Goal: Task Accomplishment & Management: Use online tool/utility

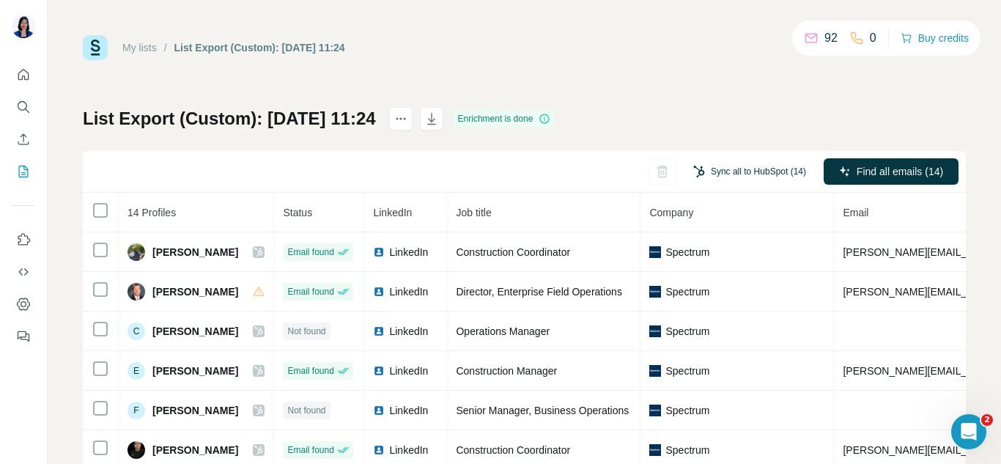
click at [730, 171] on button "Sync all to HubSpot (14)" at bounding box center [749, 172] width 133 height 22
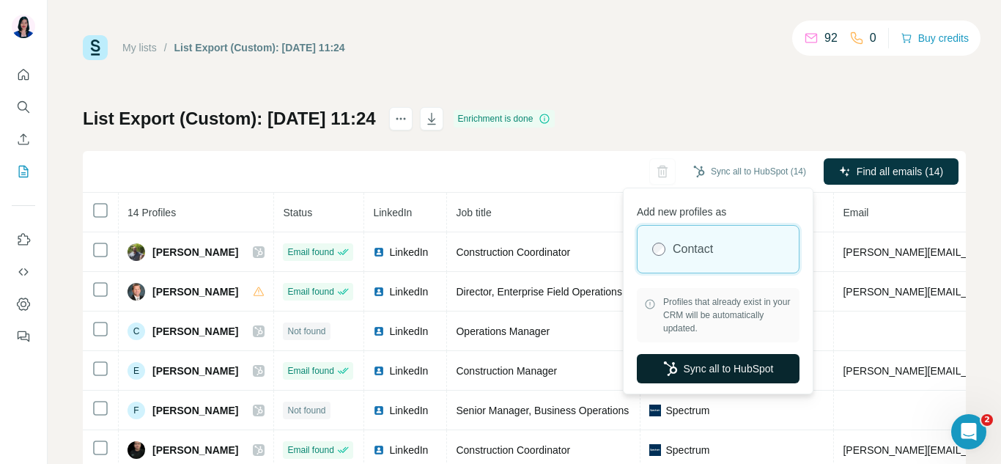
click at [728, 379] on button "Sync all to HubSpot" at bounding box center [718, 368] width 163 height 29
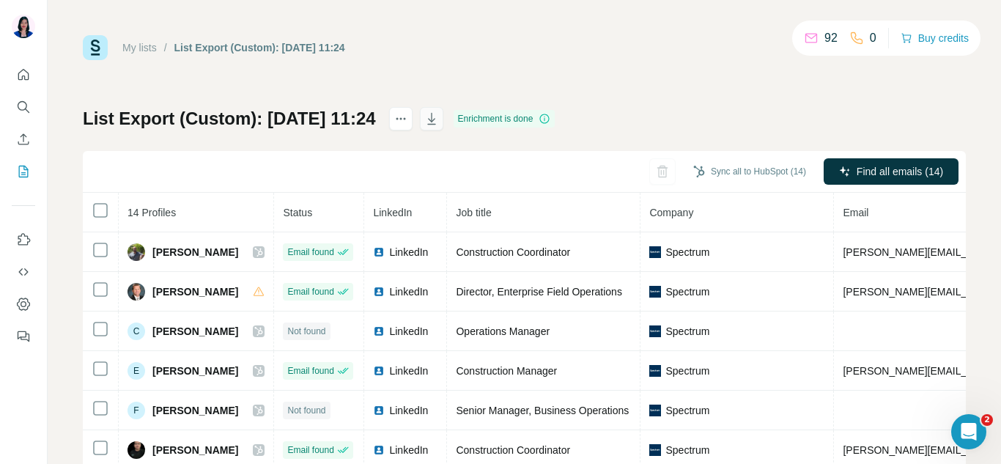
click at [439, 116] on icon "button" at bounding box center [431, 118] width 15 height 15
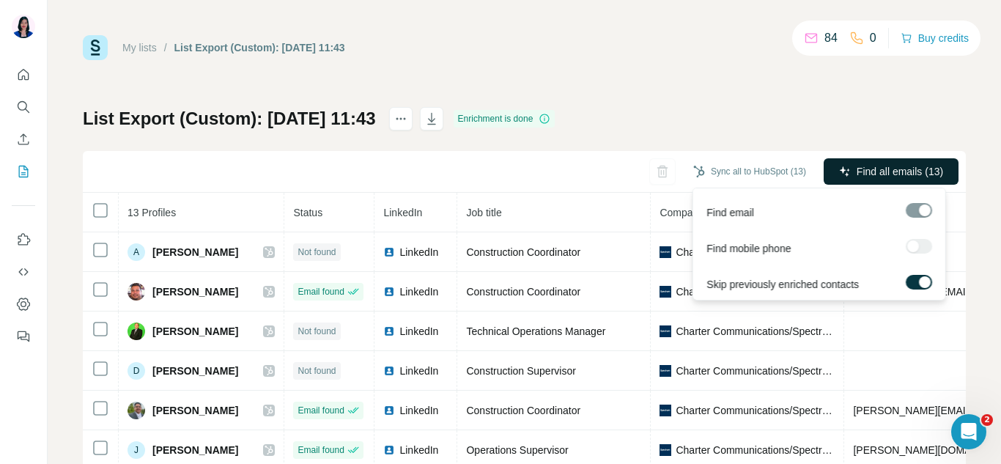
click at [895, 168] on span "Find all emails (13)" at bounding box center [900, 171] width 86 height 15
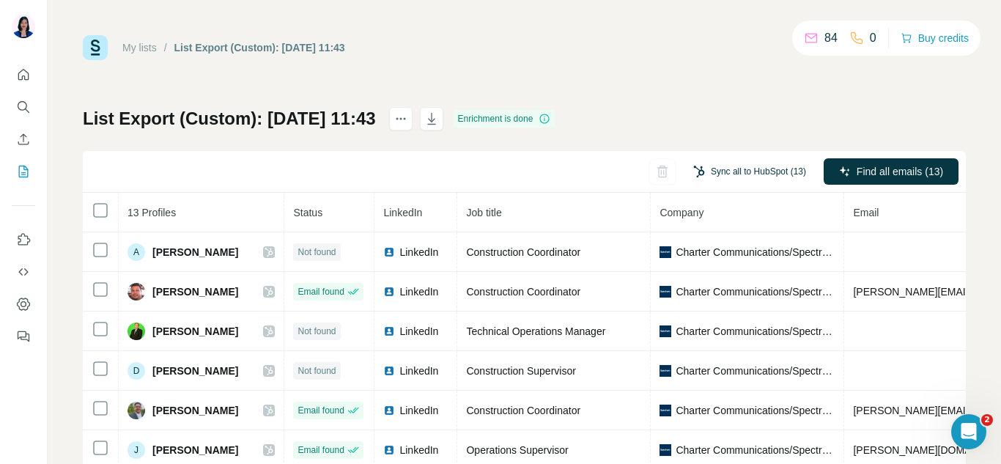
click at [721, 169] on button "Sync all to HubSpot (13)" at bounding box center [749, 172] width 133 height 22
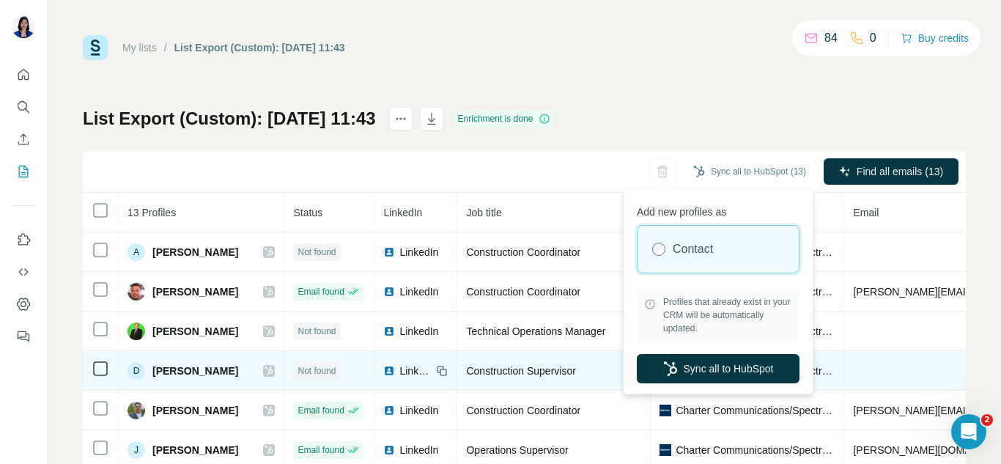
click at [711, 365] on button "Sync all to HubSpot" at bounding box center [718, 368] width 163 height 29
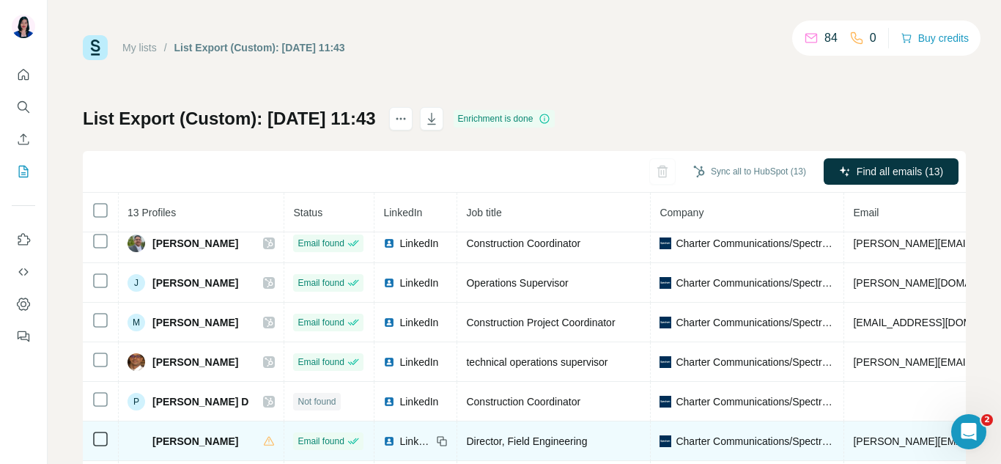
scroll to position [73, 0]
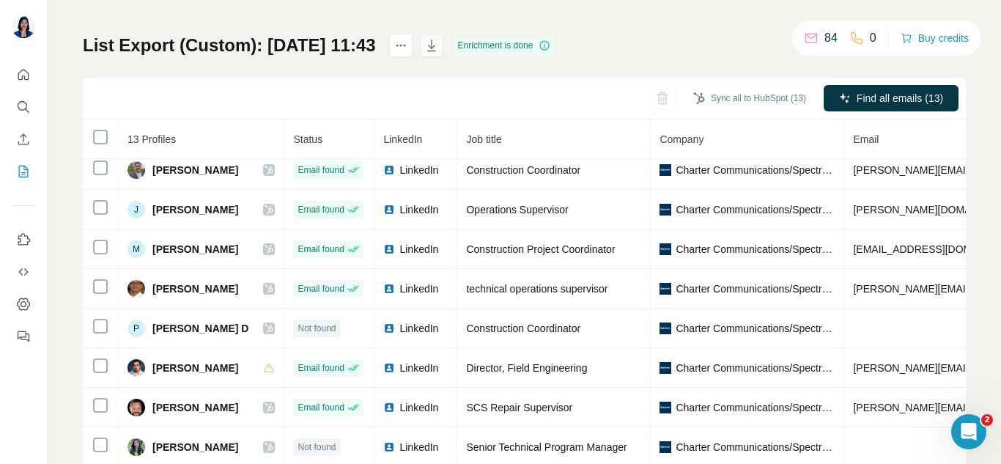
click at [439, 43] on icon "button" at bounding box center [431, 45] width 15 height 15
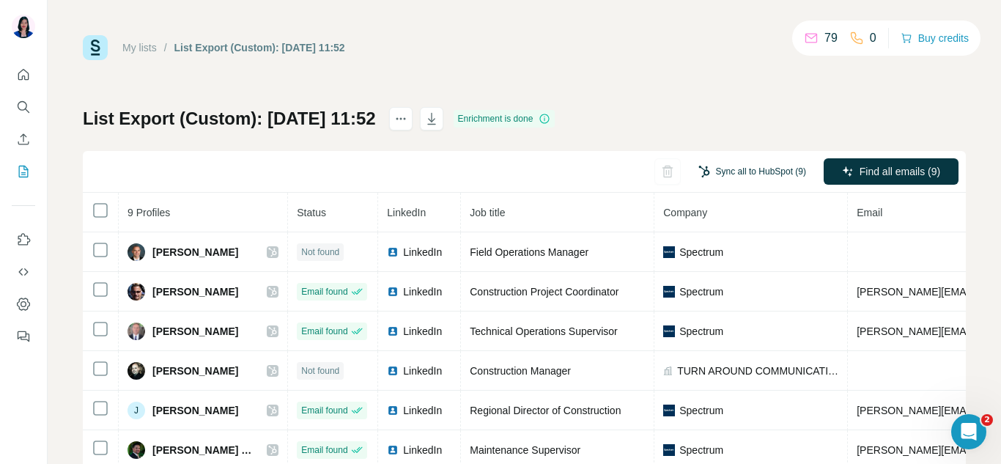
click at [750, 169] on button "Sync all to HubSpot (9)" at bounding box center [752, 172] width 128 height 22
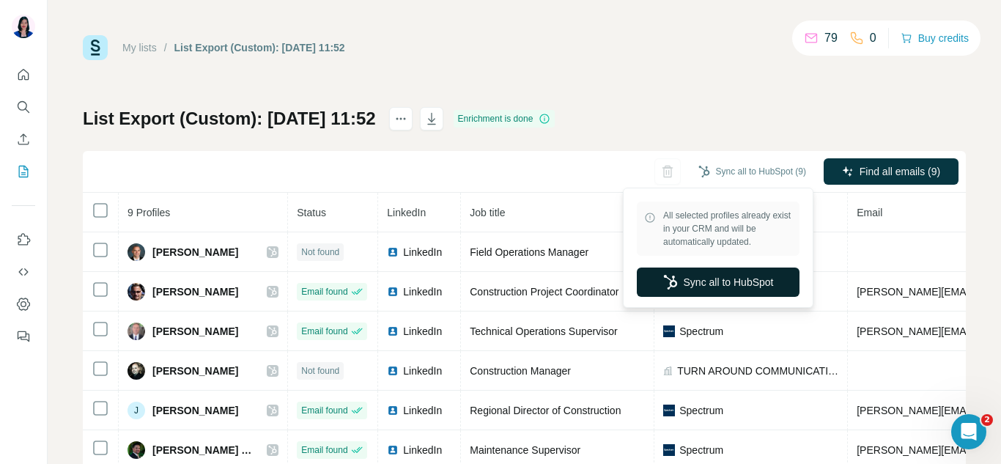
click at [708, 283] on button "Sync all to HubSpot" at bounding box center [718, 282] width 163 height 29
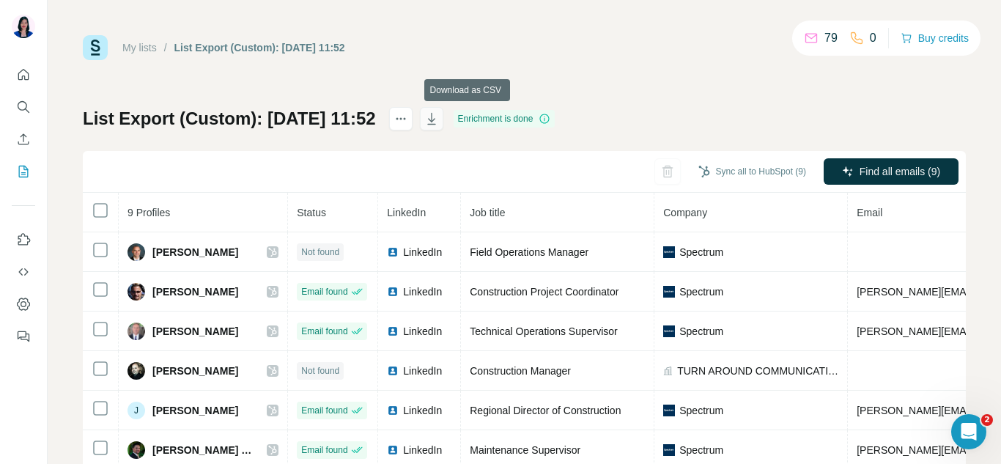
click at [435, 120] on icon "button" at bounding box center [431, 119] width 8 height 12
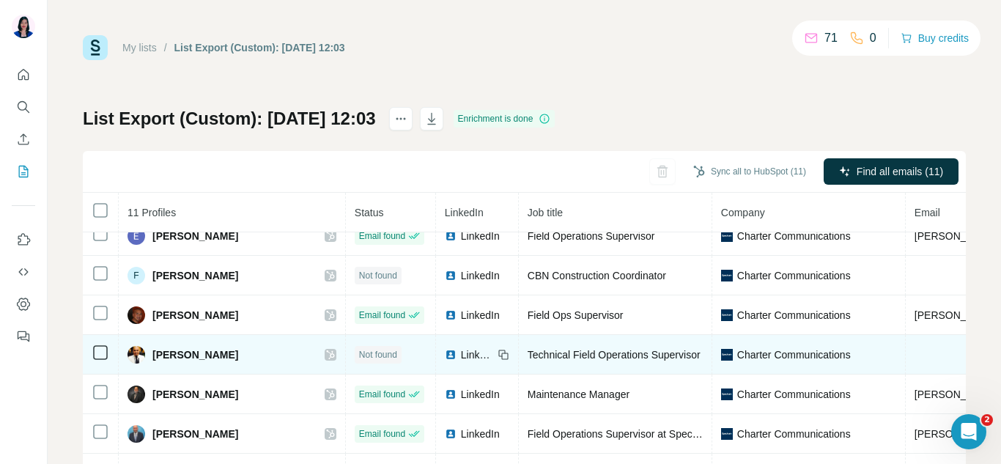
scroll to position [95, 0]
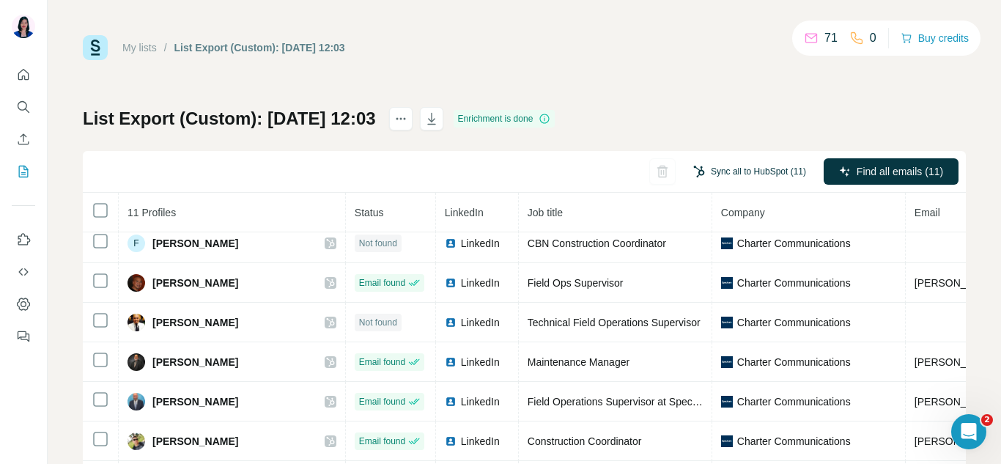
click at [739, 166] on button "Sync all to HubSpot (11)" at bounding box center [749, 172] width 133 height 22
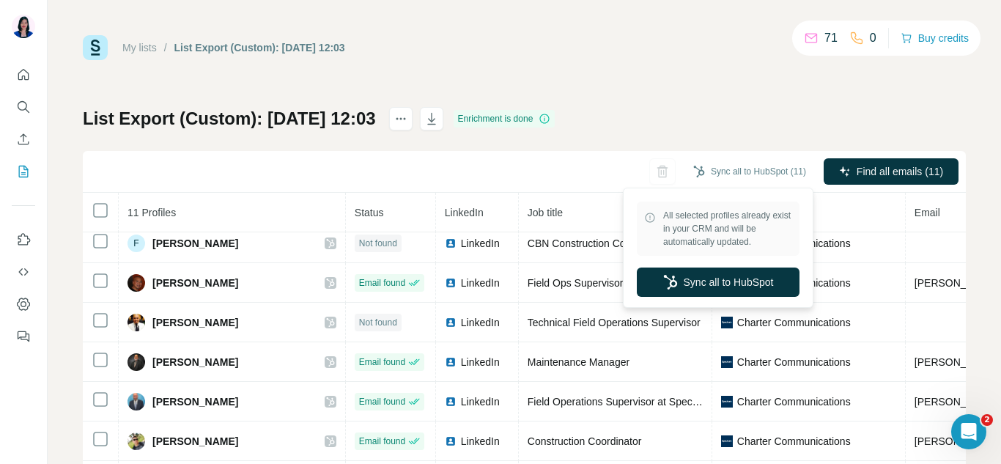
drag, startPoint x: 727, startPoint y: 276, endPoint x: 704, endPoint y: 121, distance: 156.4
click at [704, 121] on body "My lists / List Export (Custom): 26/09/2025 12:03 71 0 Buy credits List Export …" at bounding box center [500, 232] width 1001 height 464
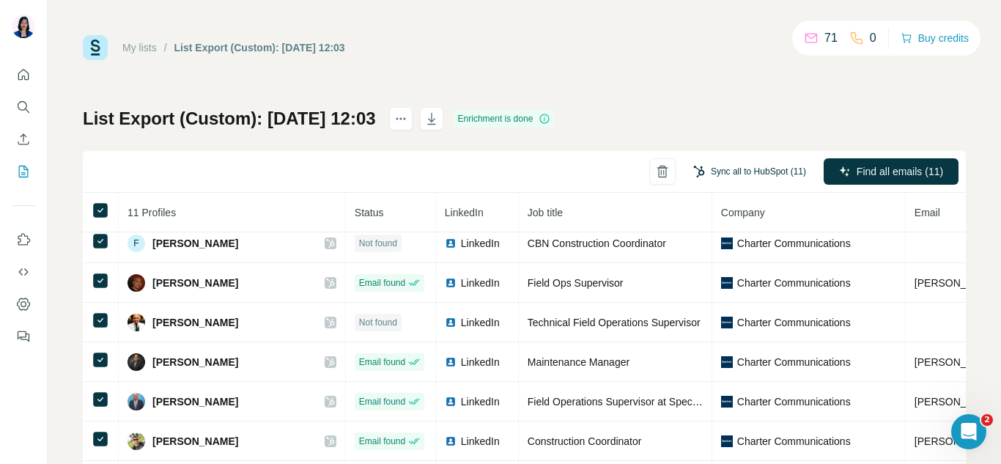
click at [721, 171] on button "Sync all to HubSpot (11)" at bounding box center [749, 172] width 133 height 22
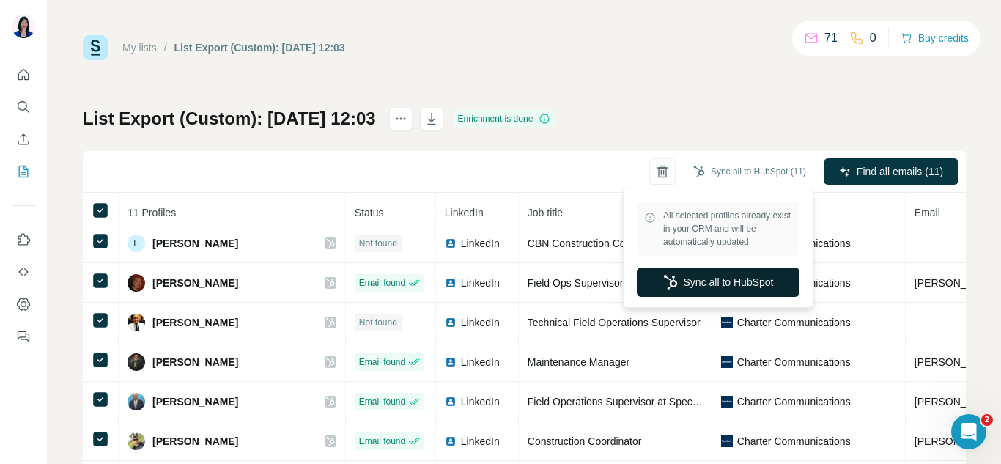
click at [704, 287] on button "Sync all to HubSpot" at bounding box center [718, 282] width 163 height 29
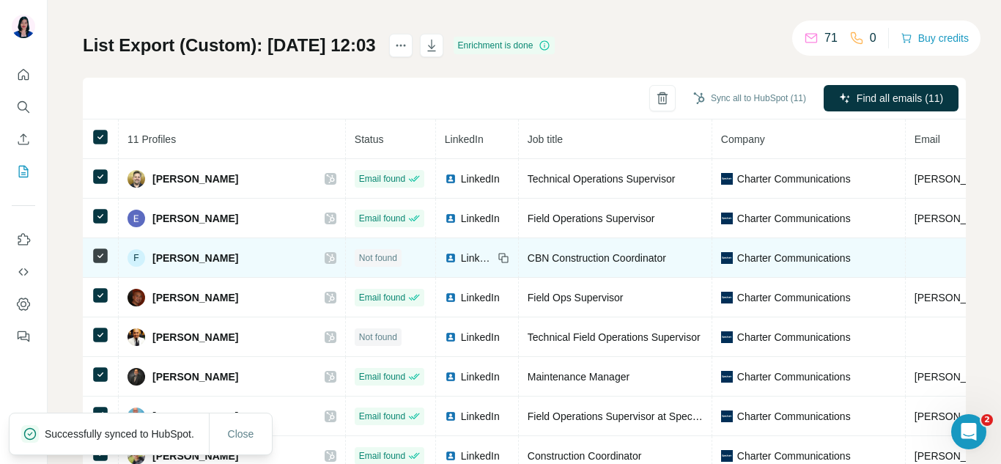
scroll to position [0, 0]
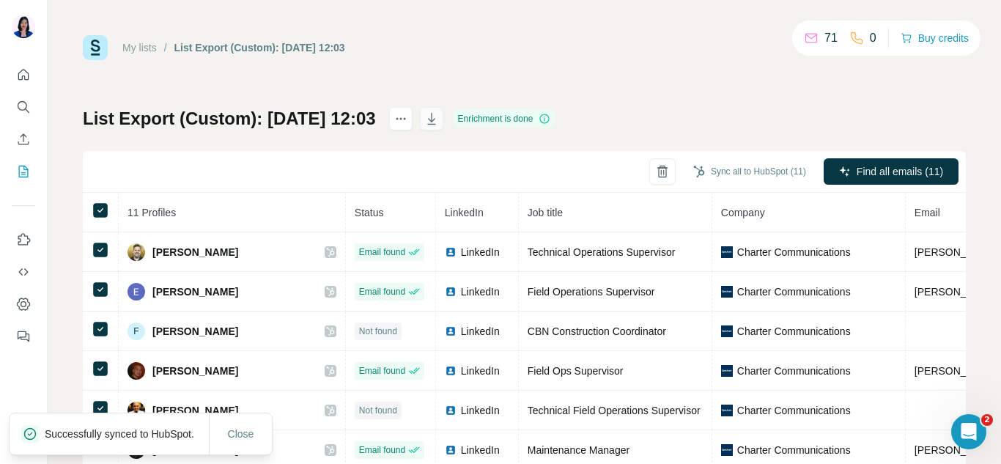
click at [435, 119] on icon "button" at bounding box center [431, 120] width 7 height 4
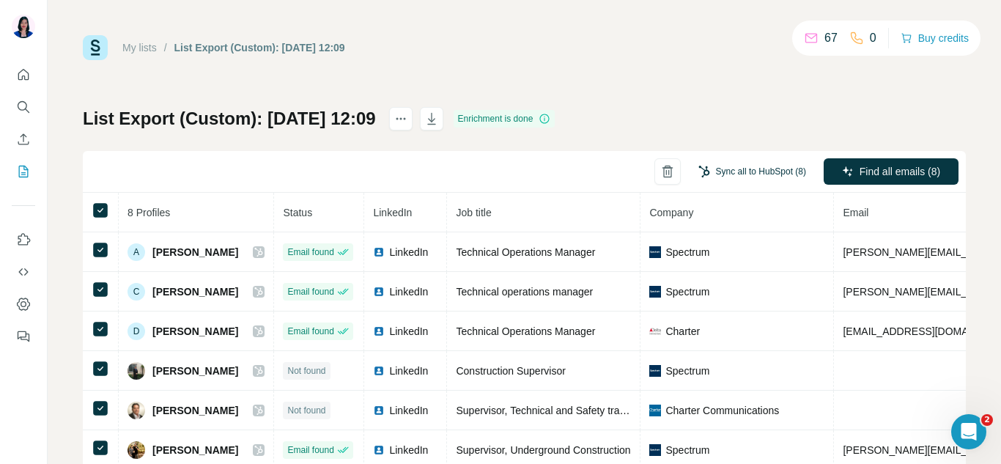
click at [745, 166] on button "Sync all to HubSpot (8)" at bounding box center [752, 172] width 128 height 22
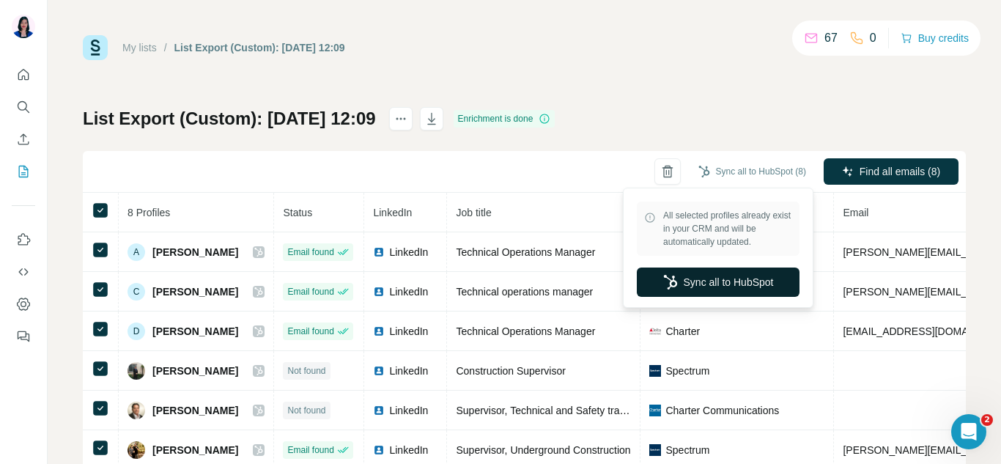
click at [692, 279] on button "Sync all to HubSpot" at bounding box center [718, 282] width 163 height 29
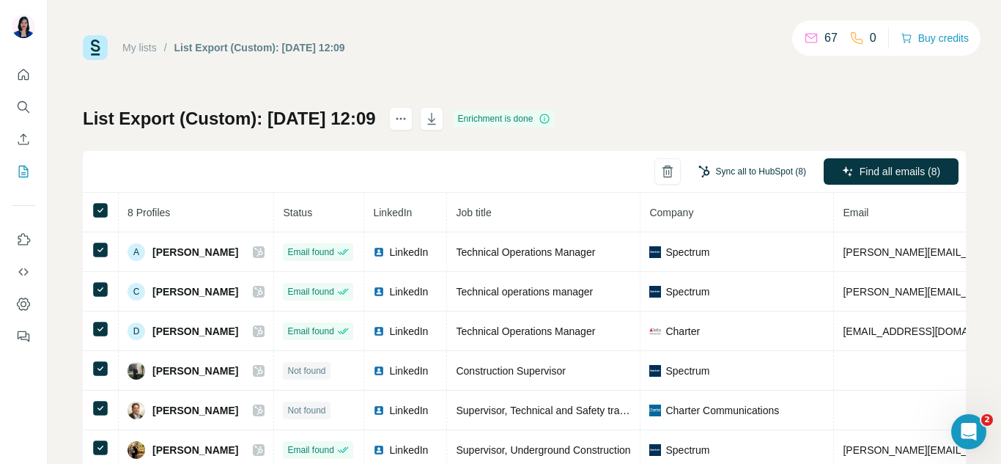
click at [750, 170] on button "Sync all to HubSpot (8)" at bounding box center [752, 172] width 128 height 22
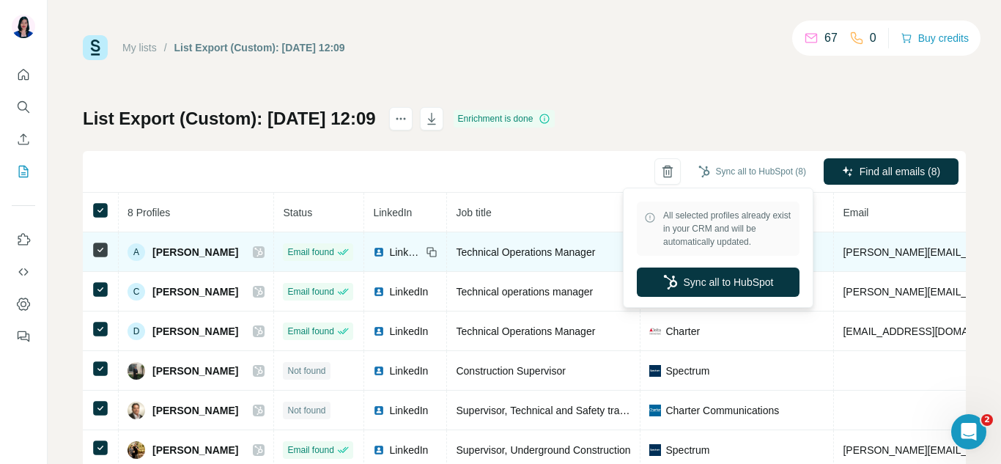
click at [682, 269] on button "Sync all to HubSpot" at bounding box center [718, 282] width 163 height 29
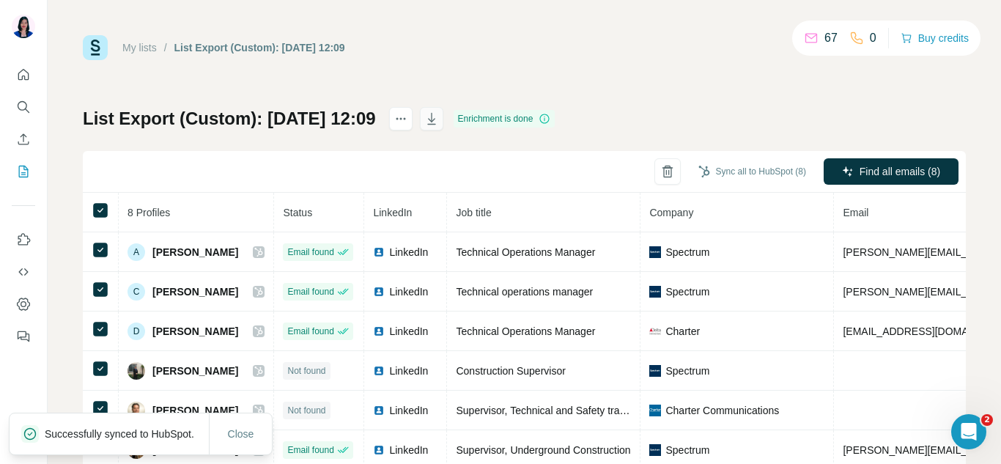
click at [439, 117] on icon "button" at bounding box center [431, 118] width 15 height 15
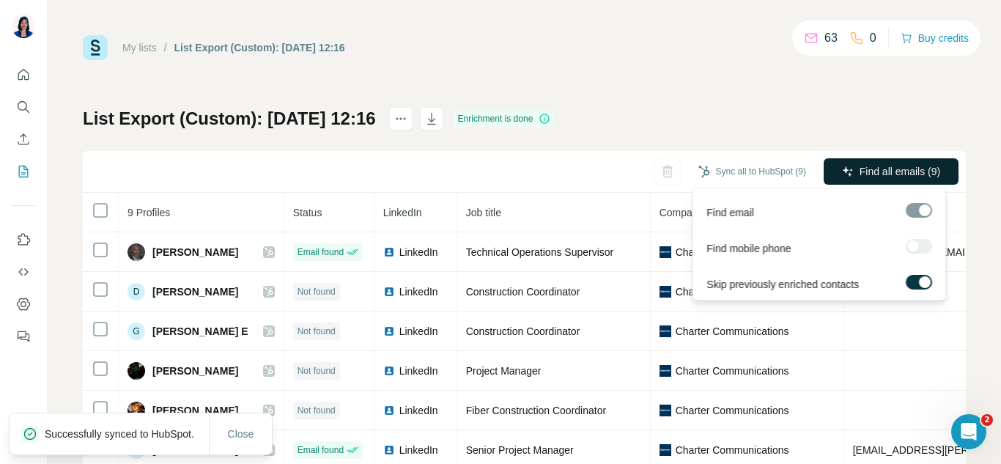
click at [879, 174] on span "Find all emails (9)" at bounding box center [900, 171] width 81 height 15
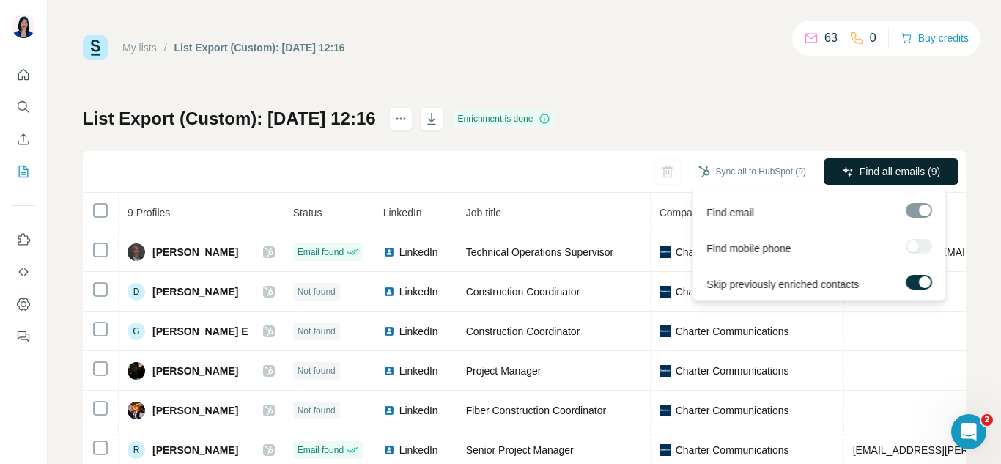
click at [902, 173] on span "Find all emails (9)" at bounding box center [900, 171] width 81 height 15
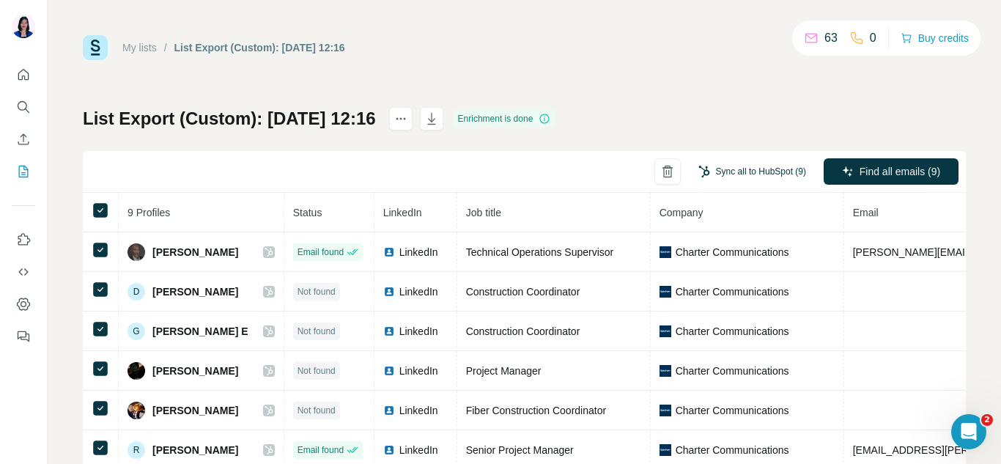
click at [747, 171] on button "Sync all to HubSpot (9)" at bounding box center [752, 172] width 128 height 22
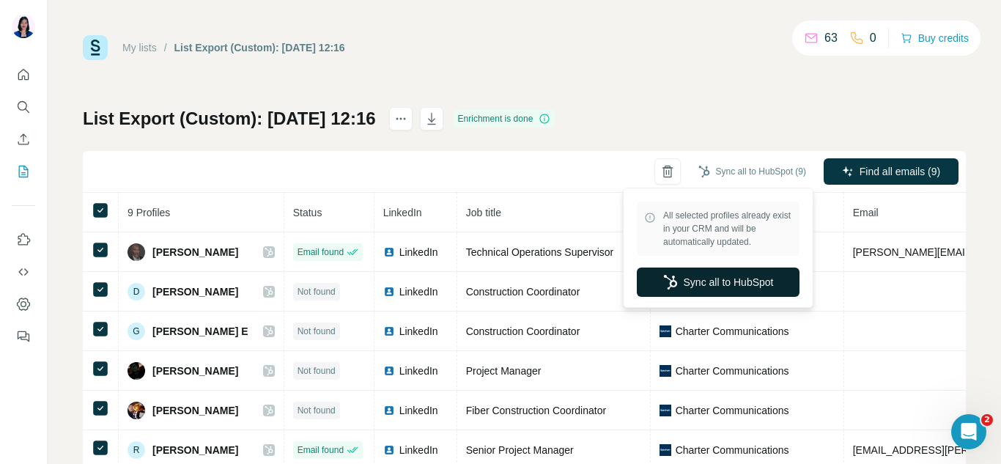
click at [755, 271] on button "Sync all to HubSpot" at bounding box center [718, 282] width 163 height 29
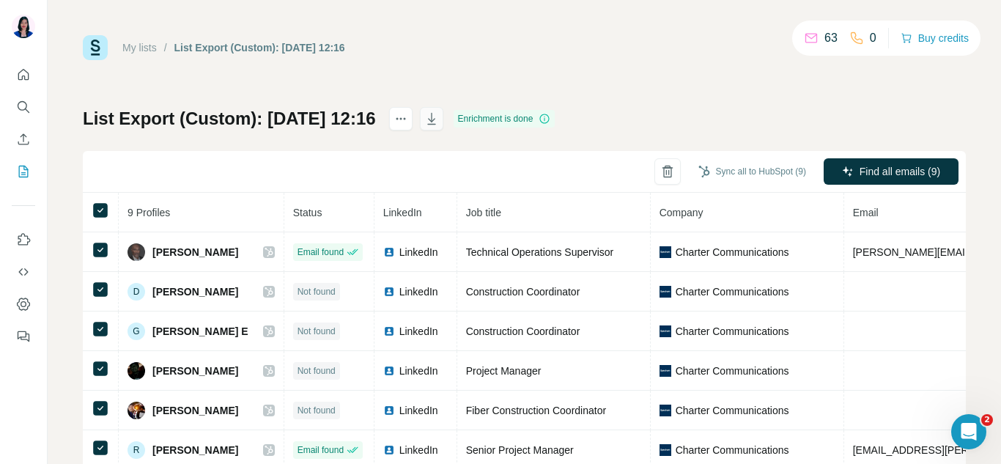
click at [439, 115] on icon "button" at bounding box center [431, 118] width 15 height 15
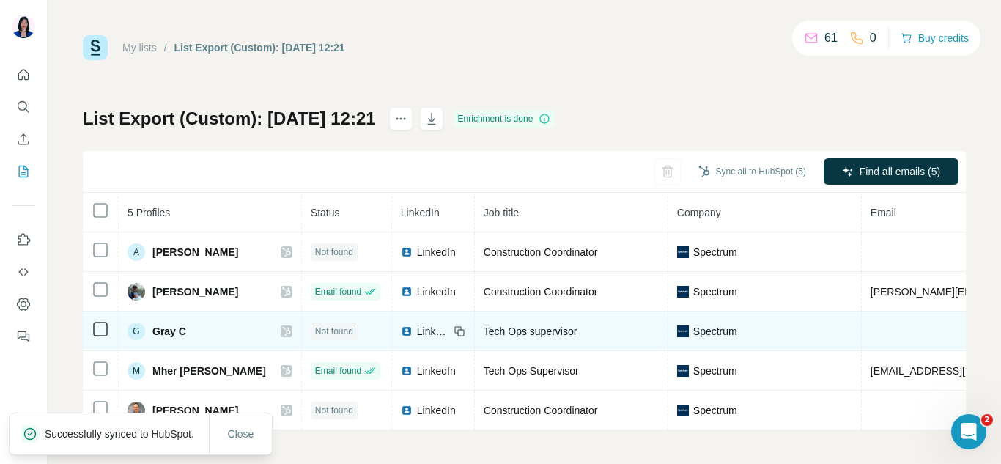
scroll to position [9, 0]
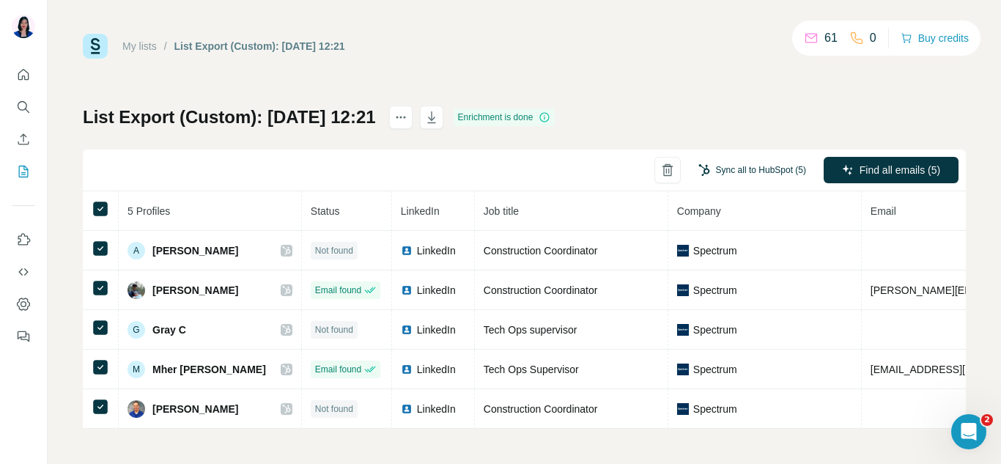
click at [708, 159] on button "Sync all to HubSpot (5)" at bounding box center [752, 170] width 128 height 22
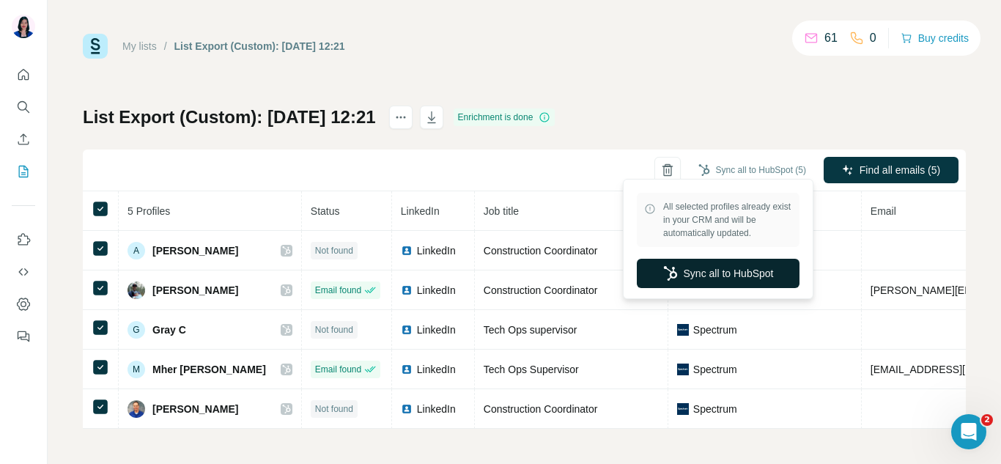
click at [695, 278] on button "Sync all to HubSpot" at bounding box center [718, 273] width 163 height 29
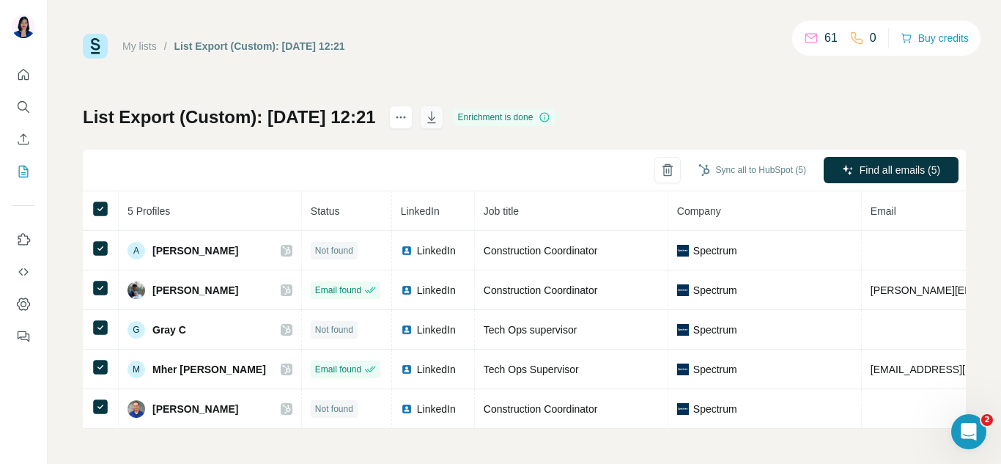
click at [439, 110] on icon "button" at bounding box center [431, 117] width 15 height 15
click at [598, 43] on div "My lists / List Export (Custom): 26/09/2025 12:21 61 0 Buy credits" at bounding box center [524, 46] width 883 height 25
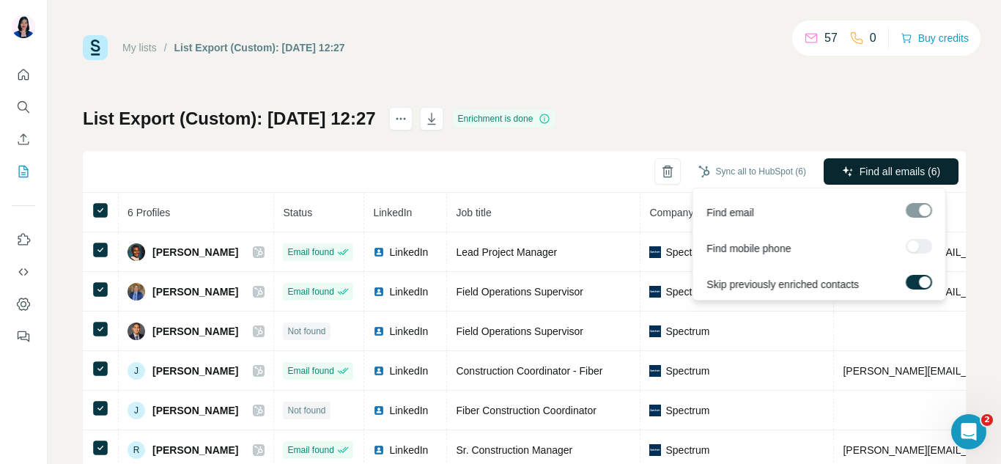
click at [876, 165] on span "Find all emails (6)" at bounding box center [900, 171] width 81 height 15
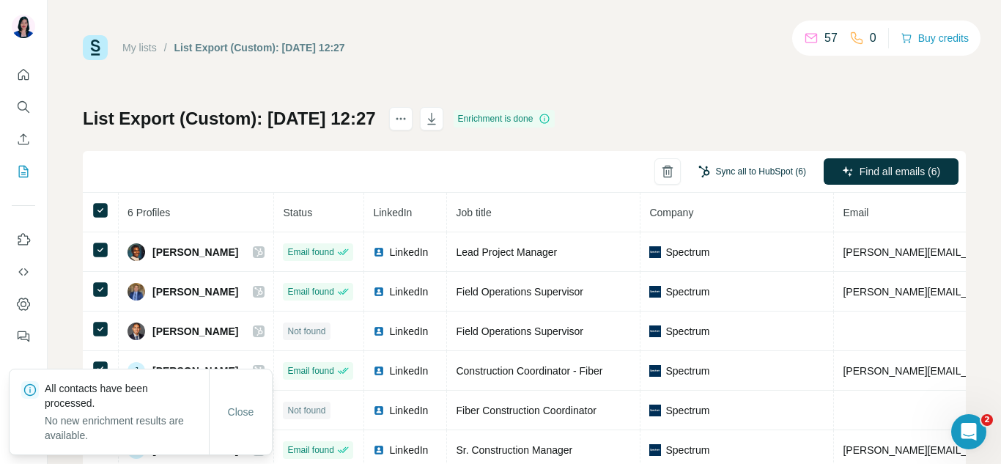
click at [712, 171] on button "Sync all to HubSpot (6)" at bounding box center [752, 172] width 128 height 22
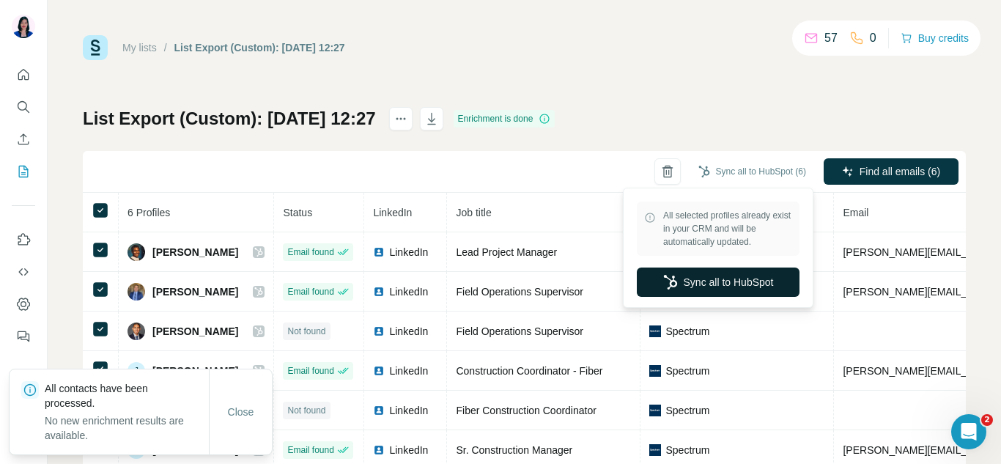
click at [682, 276] on button "Sync all to HubSpot" at bounding box center [718, 282] width 163 height 29
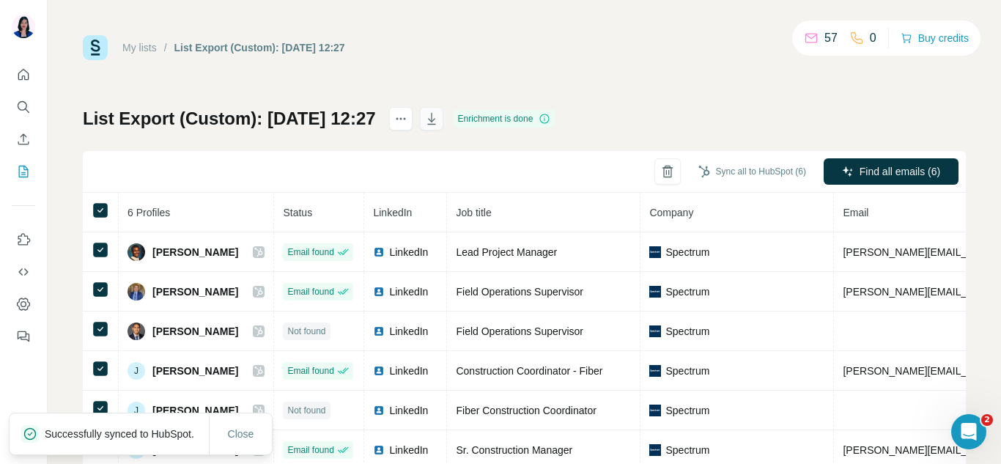
click at [439, 116] on icon "button" at bounding box center [431, 118] width 15 height 15
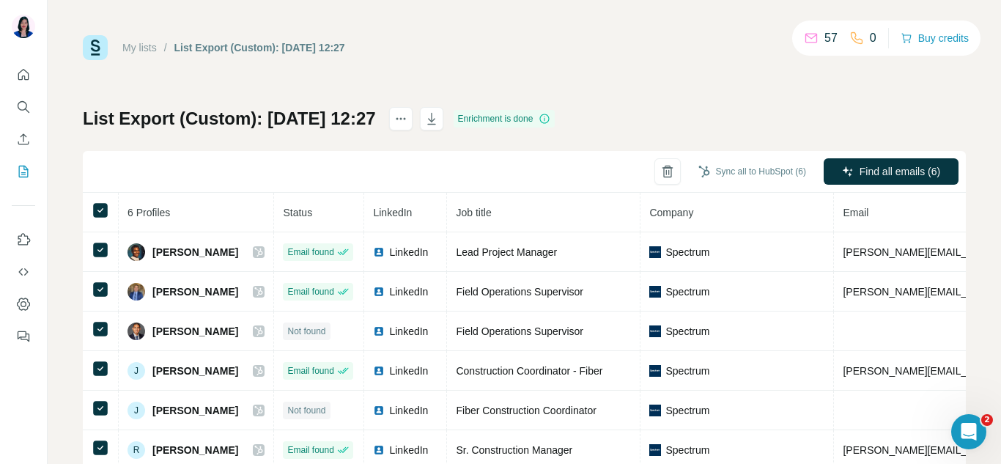
click at [597, 50] on div "My lists / List Export (Custom): 26/09/2025 12:27 57 0 Buy credits" at bounding box center [524, 47] width 883 height 25
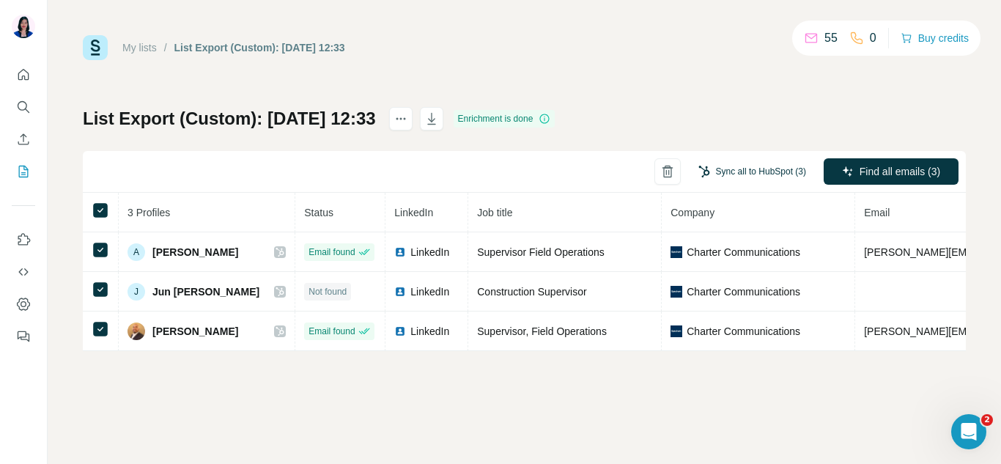
click at [750, 172] on button "Sync all to HubSpot (3)" at bounding box center [752, 172] width 128 height 22
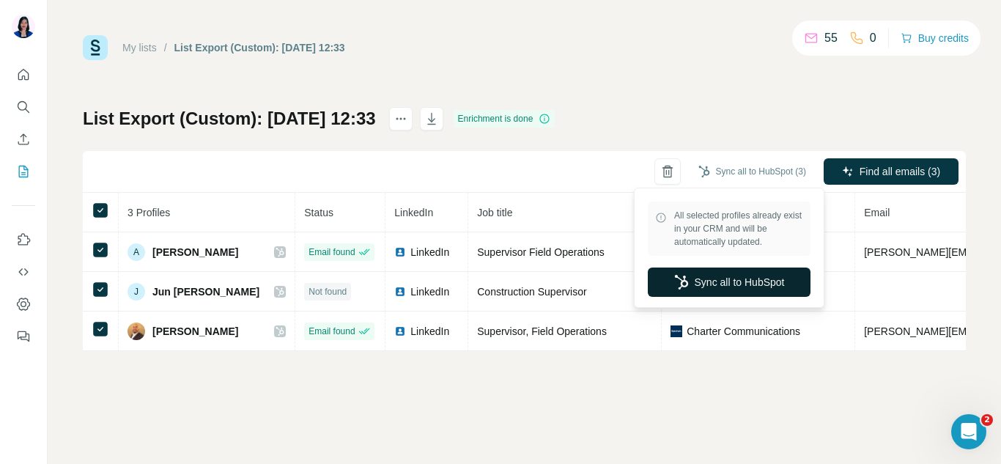
click at [701, 280] on button "Sync all to HubSpot" at bounding box center [729, 282] width 163 height 29
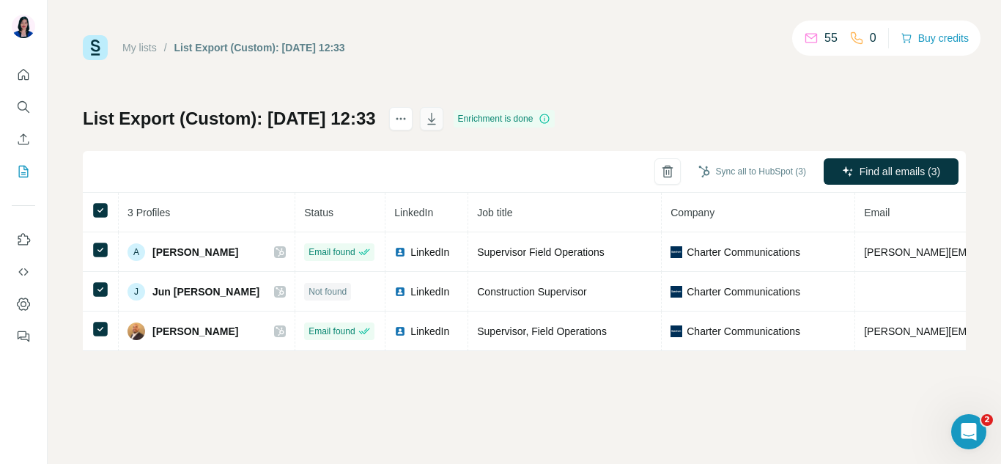
click at [439, 117] on icon "button" at bounding box center [431, 118] width 15 height 15
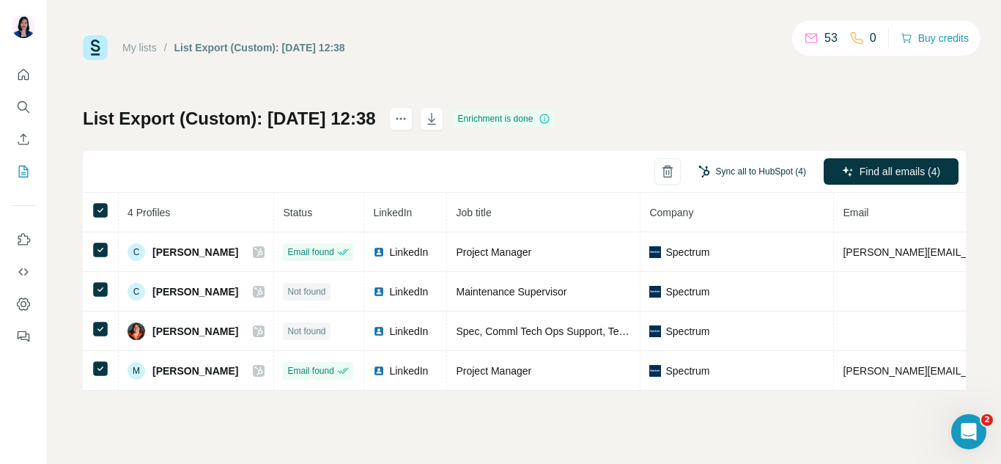
click at [723, 169] on button "Sync all to HubSpot (4)" at bounding box center [752, 172] width 128 height 22
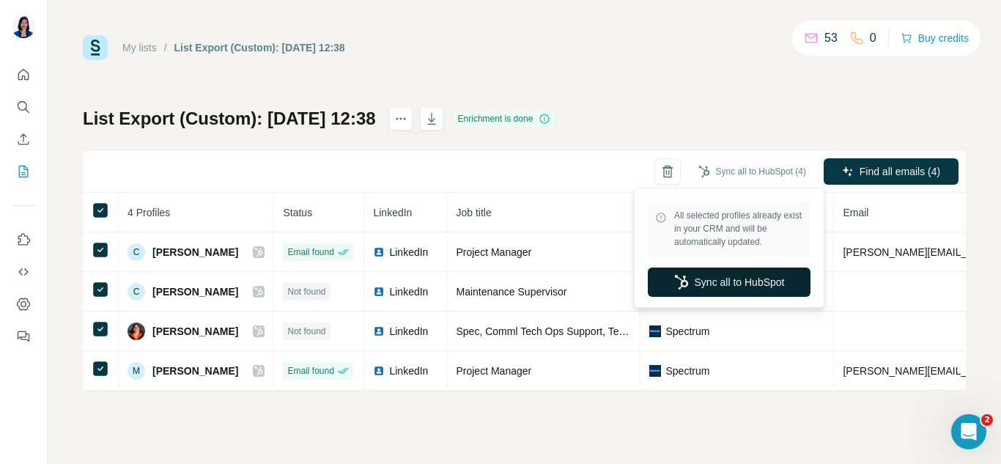
click at [722, 286] on button "Sync all to HubSpot" at bounding box center [729, 282] width 163 height 29
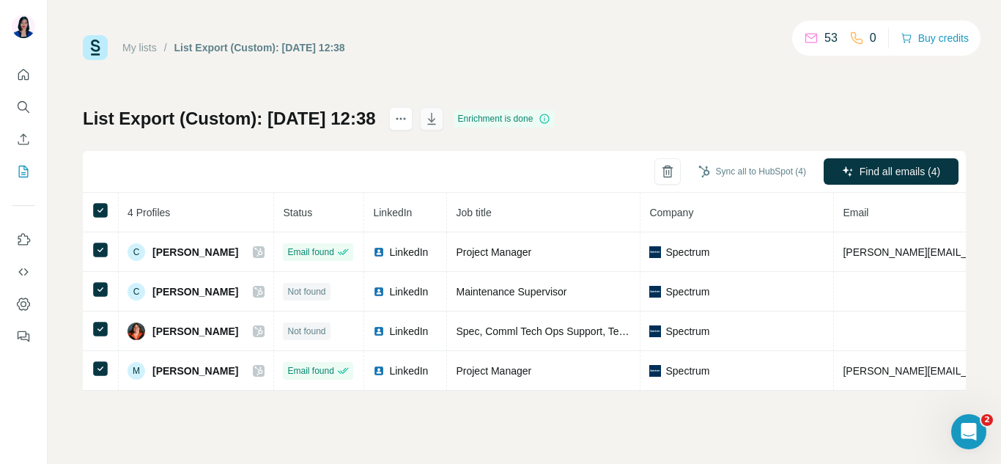
click at [439, 117] on icon "button" at bounding box center [431, 118] width 15 height 15
